Goal: Navigation & Orientation: Find specific page/section

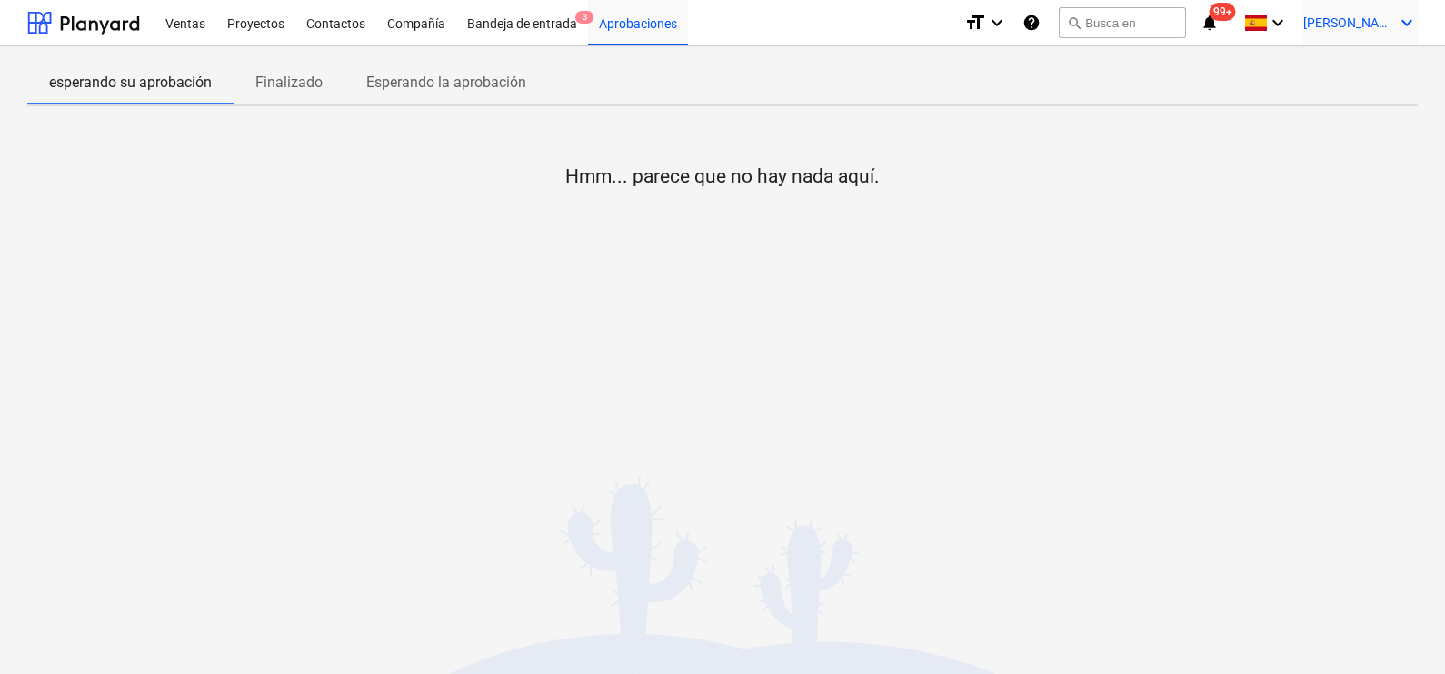
click at [1394, 27] on div "[PERSON_NAME] keyboard_arrow_down" at bounding box center [1360, 22] width 114 height 45
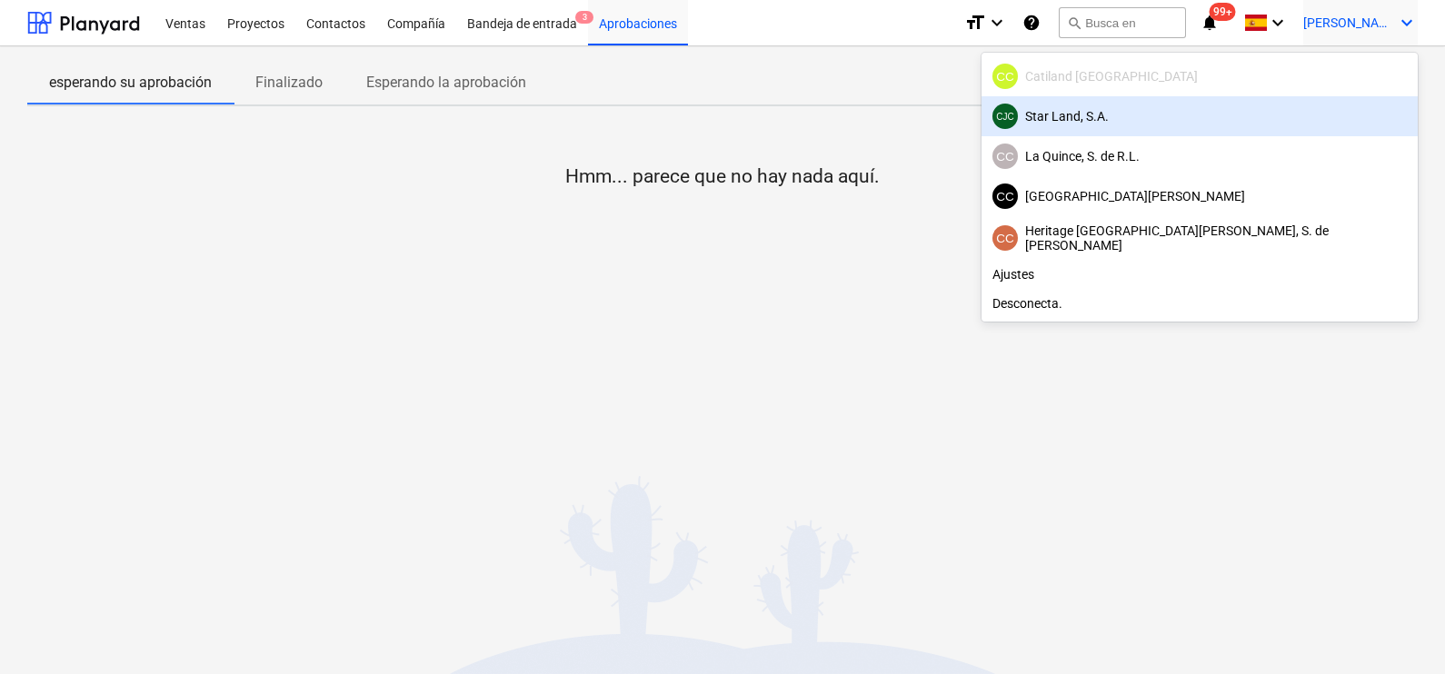
click at [553, 358] on div at bounding box center [722, 337] width 1445 height 674
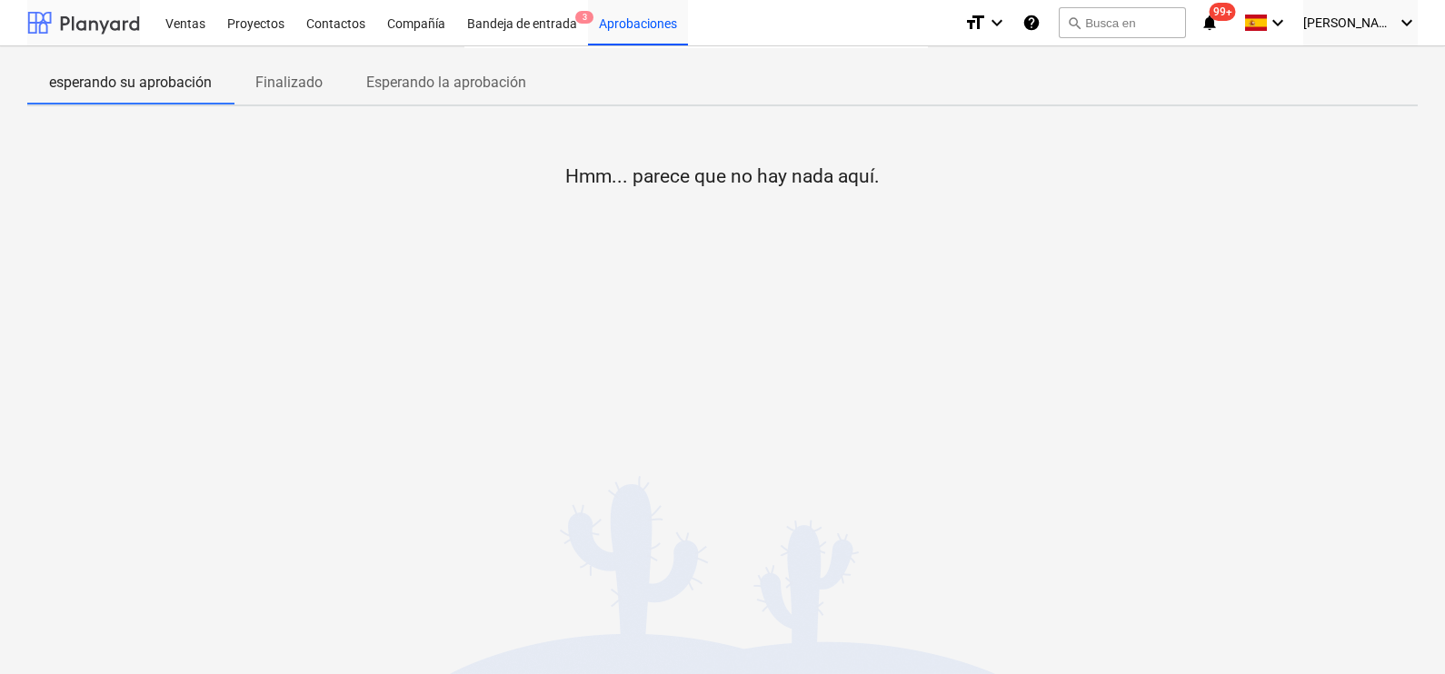
click at [83, 32] on div at bounding box center [83, 22] width 113 height 45
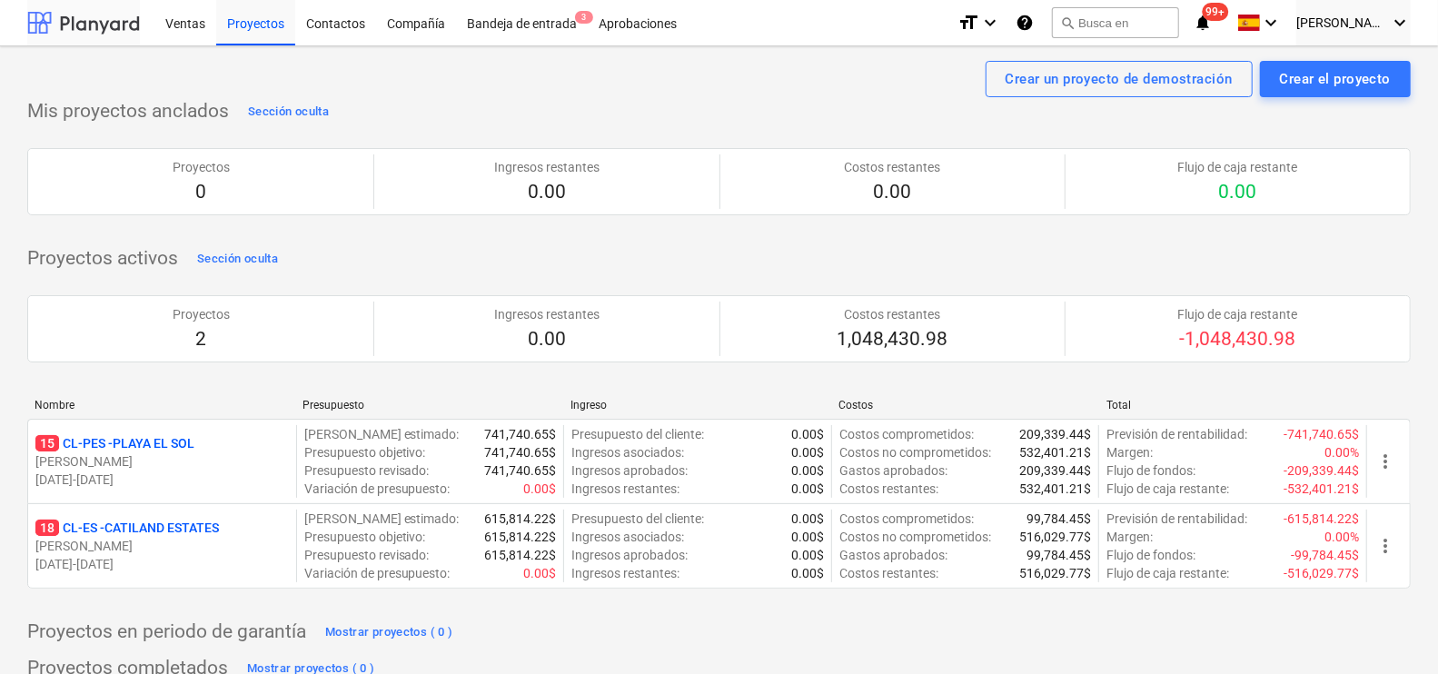
click at [202, 441] on div "15 CL-PES - [GEOGRAPHIC_DATA]" at bounding box center [161, 443] width 253 height 18
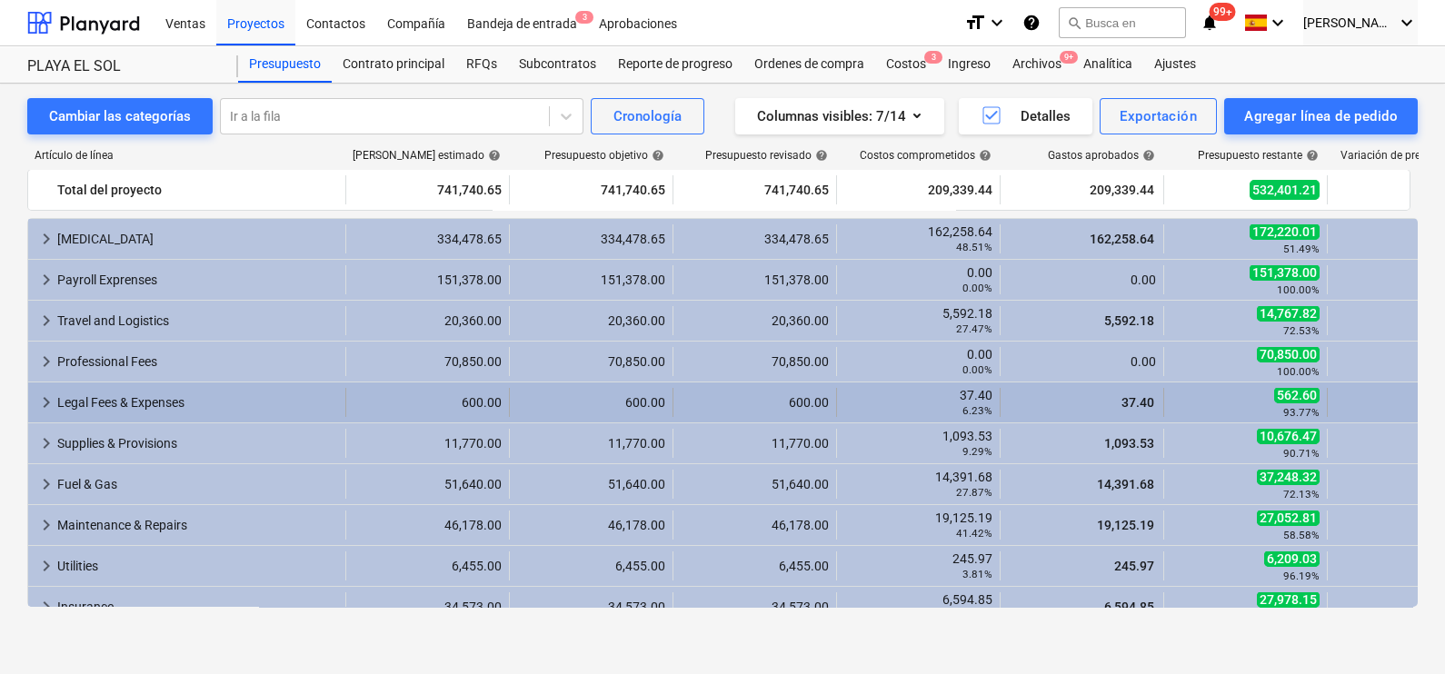
click at [54, 422] on div "keyboard_arrow_right Legal Fees & Expenses 600.00 600.00 600.00 37.40 6.23% 37.…" at bounding box center [782, 402] width 1508 height 40
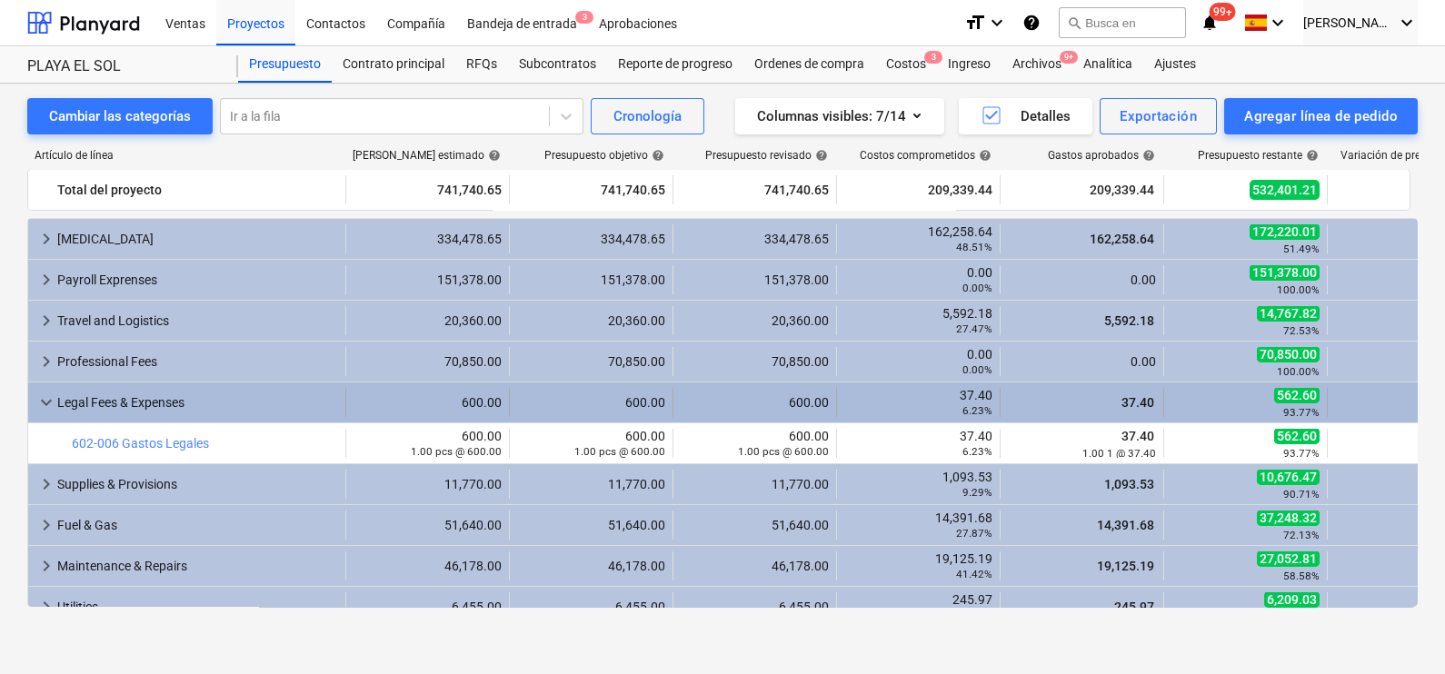
click at [52, 399] on span "keyboard_arrow_down" at bounding box center [46, 403] width 22 height 22
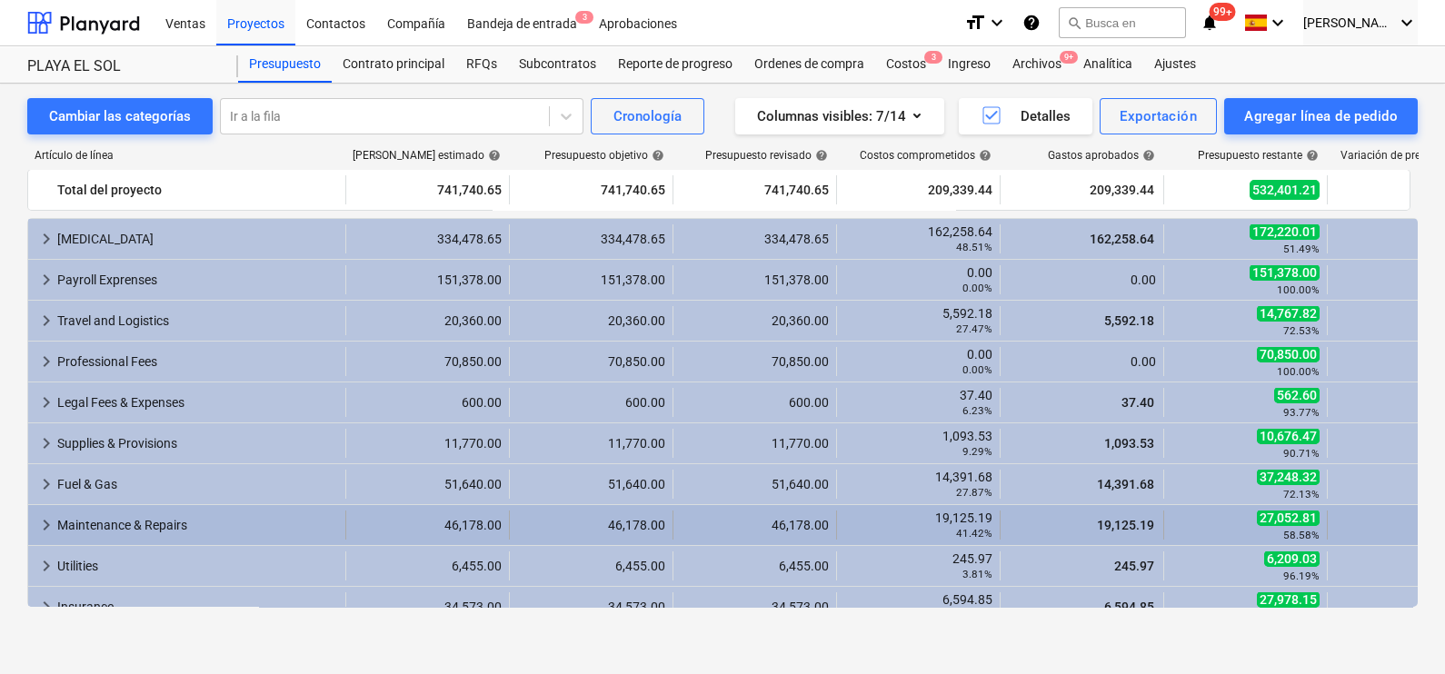
click at [45, 522] on span "keyboard_arrow_right" at bounding box center [46, 525] width 22 height 22
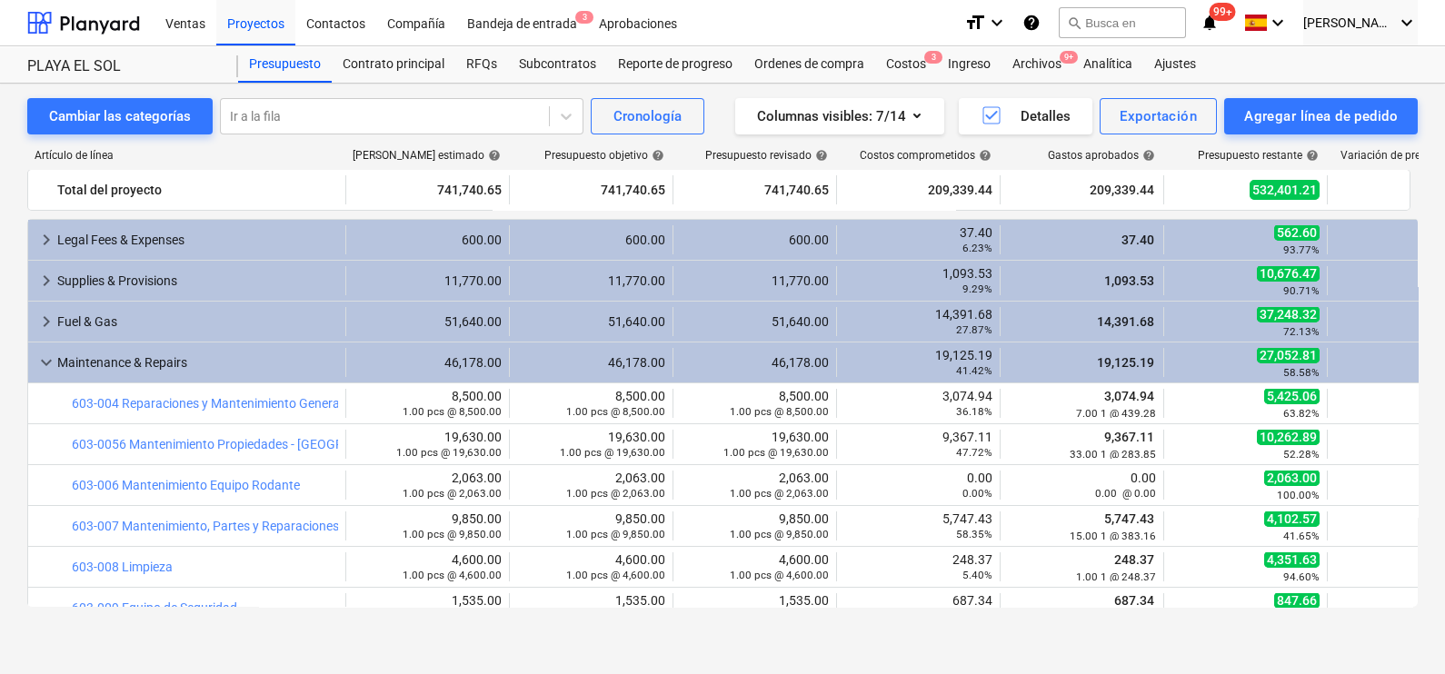
scroll to position [226, 0]
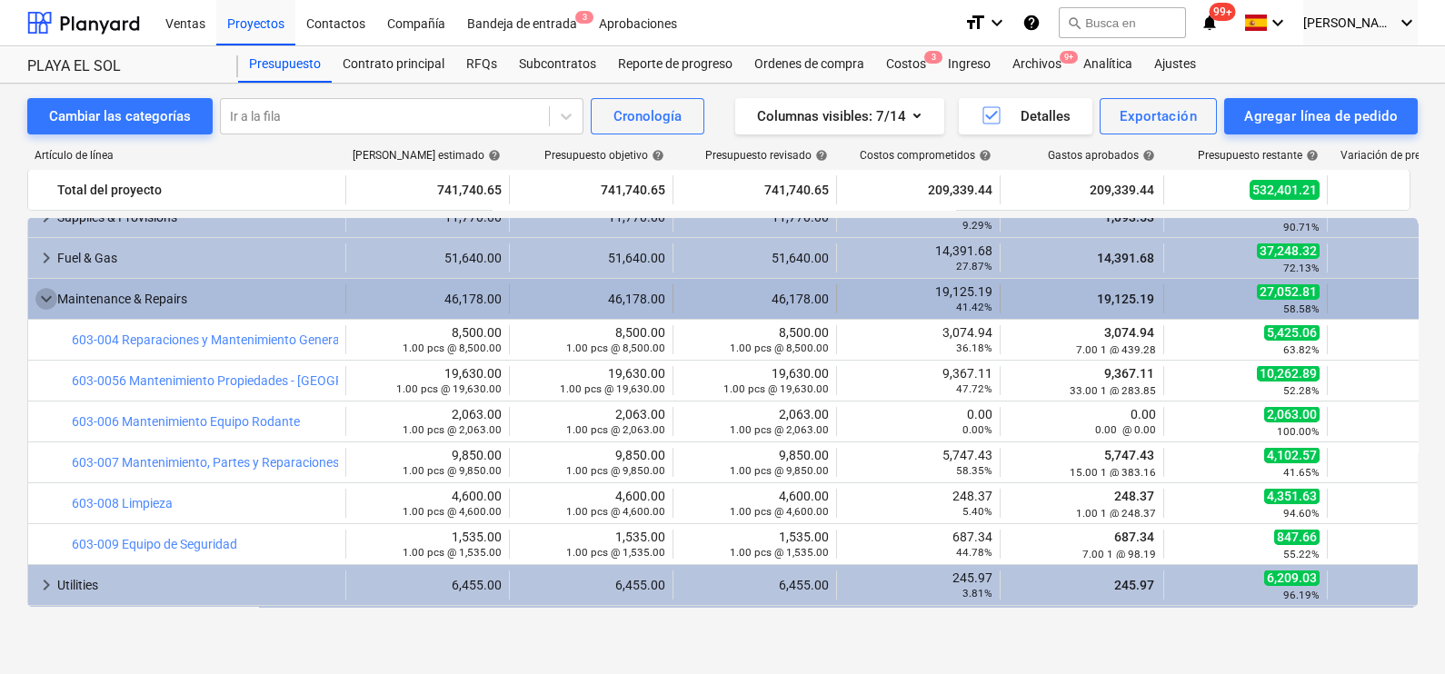
click at [45, 293] on span "keyboard_arrow_down" at bounding box center [46, 299] width 22 height 22
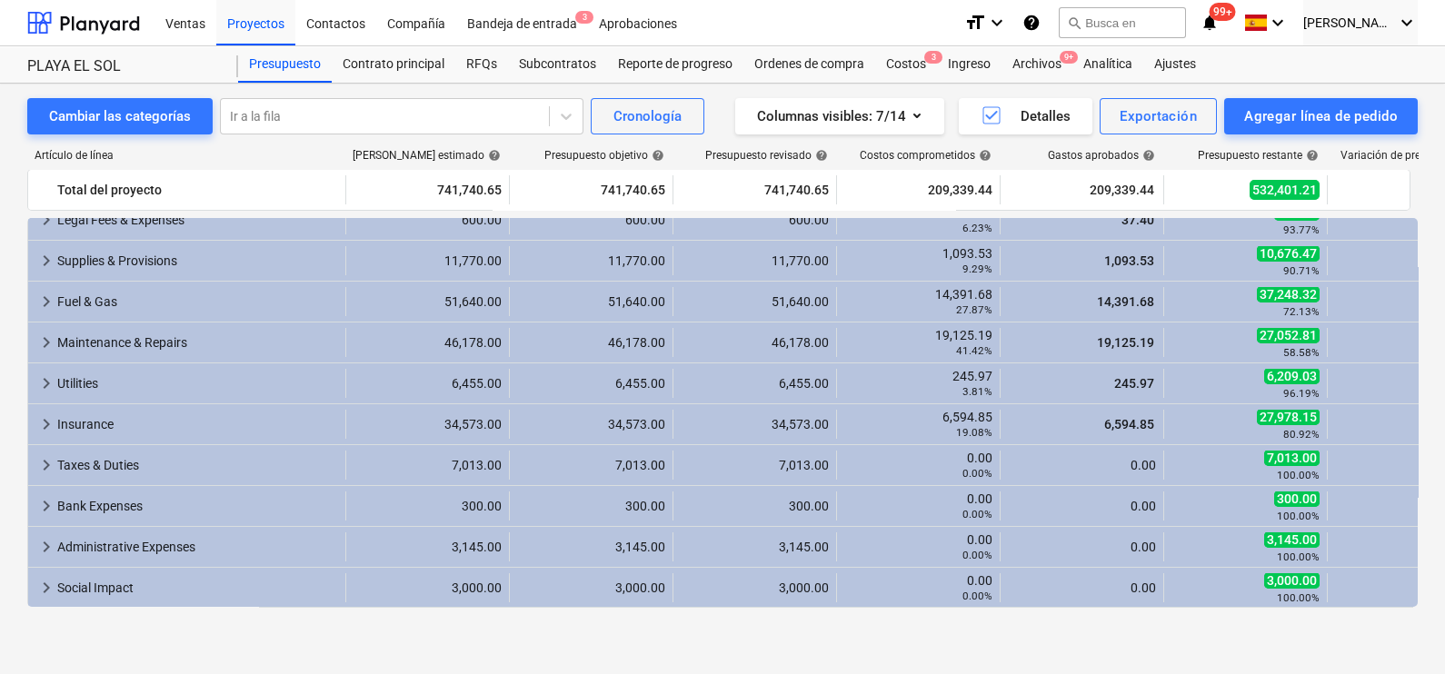
scroll to position [0, 0]
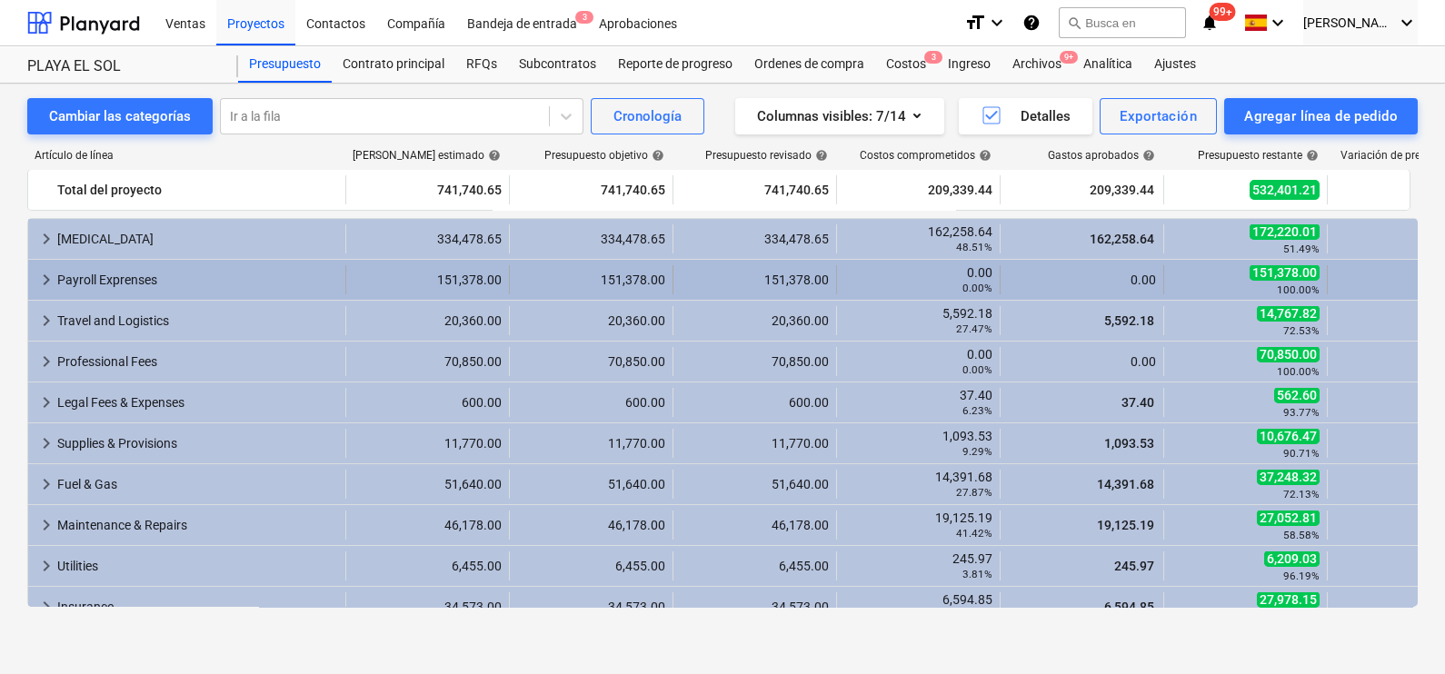
click at [45, 281] on span "keyboard_arrow_right" at bounding box center [46, 280] width 22 height 22
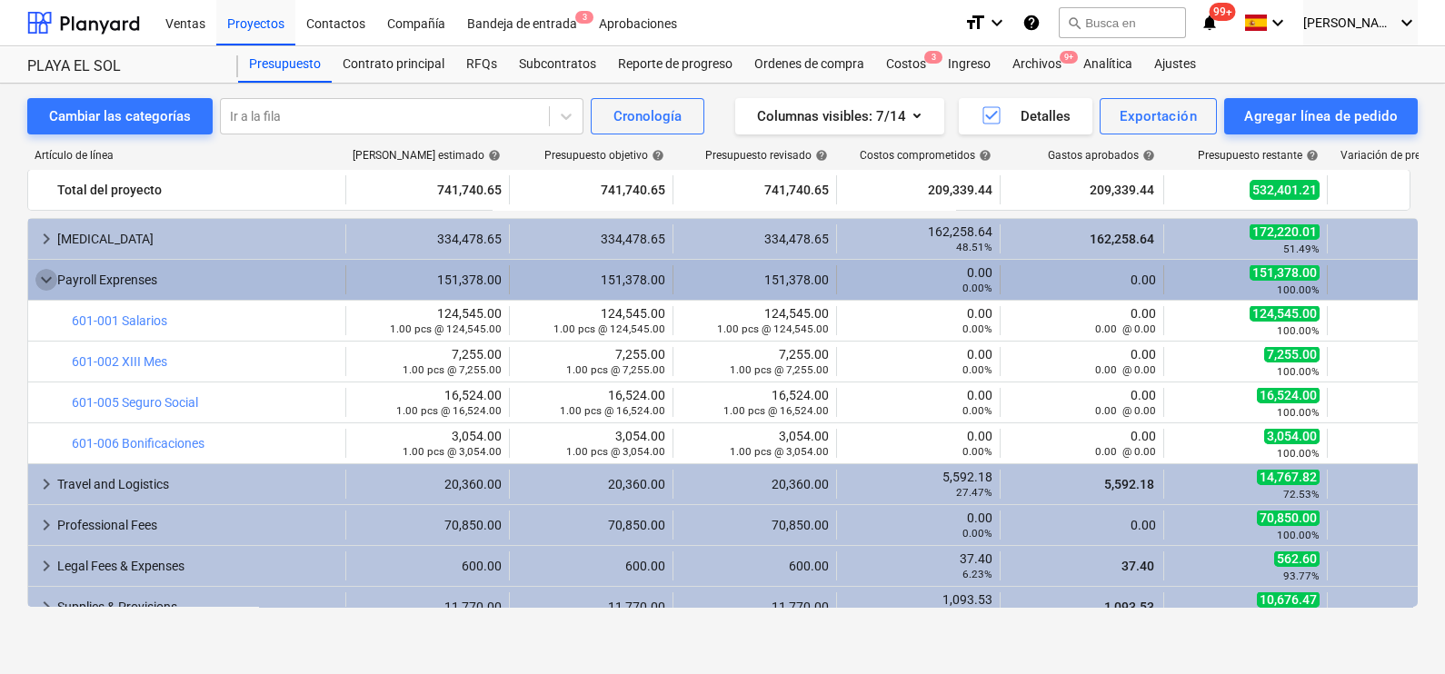
click at [46, 276] on span "keyboard_arrow_down" at bounding box center [46, 280] width 22 height 22
